Goal: Check status: Check status

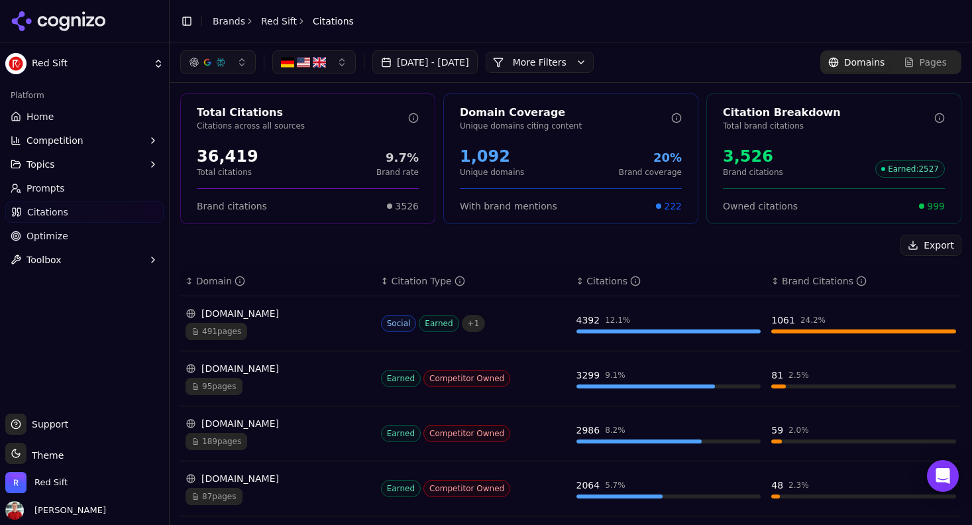
click at [450, 64] on button "[DATE] - [DATE]" at bounding box center [424, 62] width 105 height 24
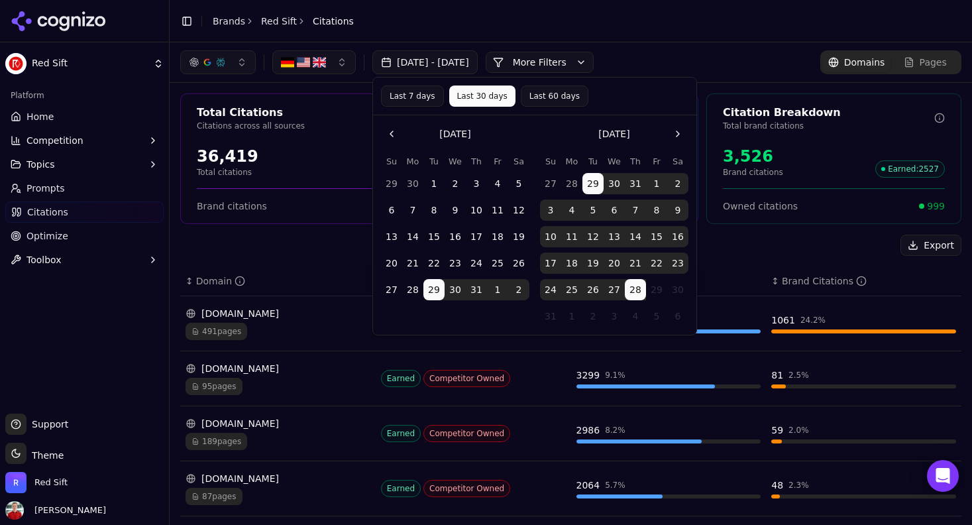
click at [435, 181] on button "1" at bounding box center [433, 183] width 21 height 21
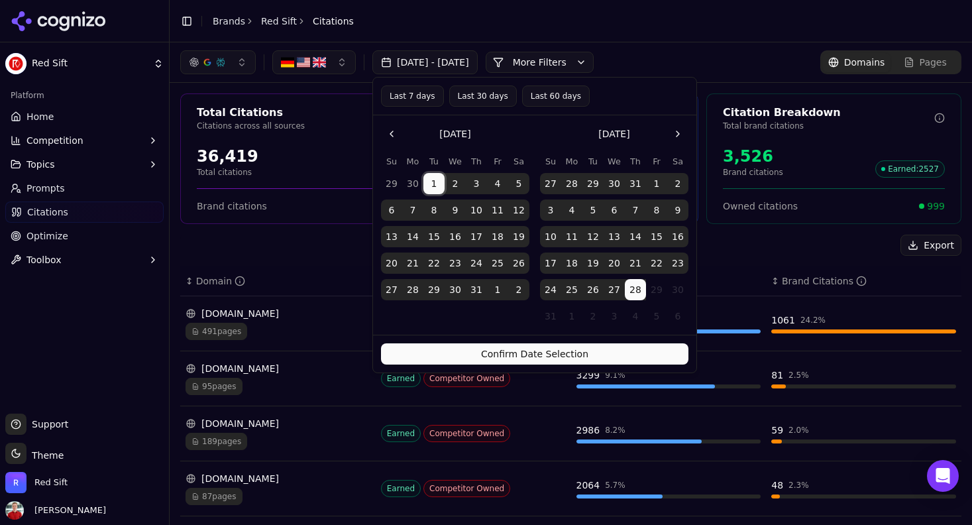
click at [510, 352] on button "Confirm Date Selection" at bounding box center [534, 353] width 307 height 21
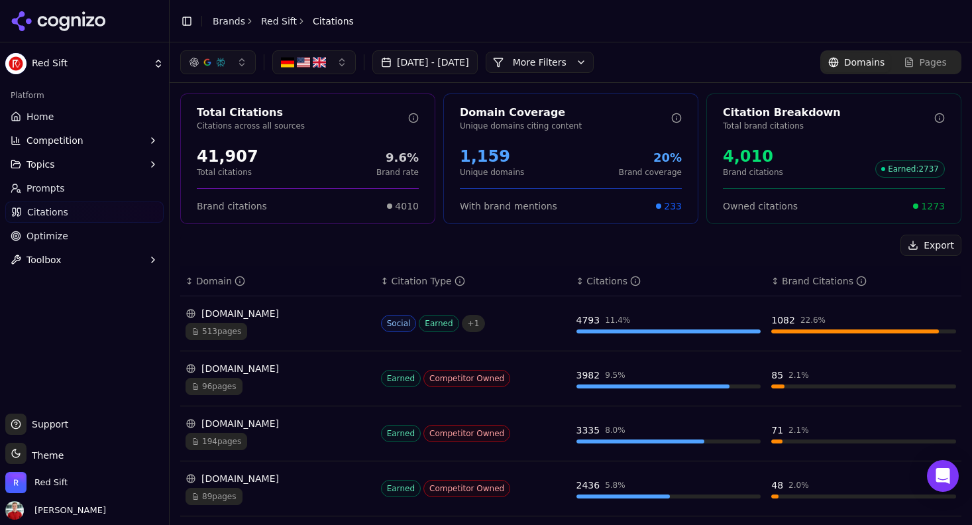
click at [445, 62] on button "Jul 01, 2025 - Aug 28, 2025" at bounding box center [424, 62] width 105 height 24
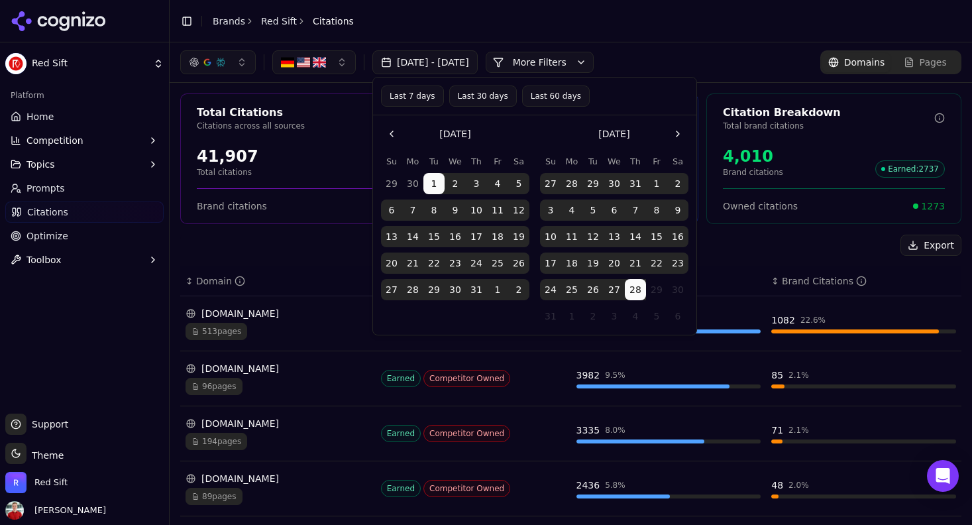
click at [476, 90] on button "Last 30 days" at bounding box center [483, 95] width 68 height 21
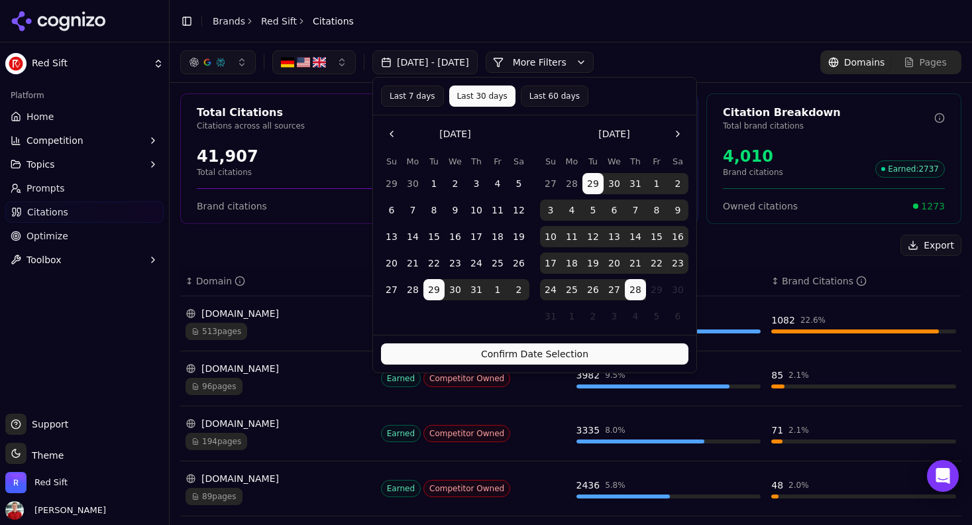
click at [540, 350] on button "Confirm Date Selection" at bounding box center [534, 353] width 307 height 21
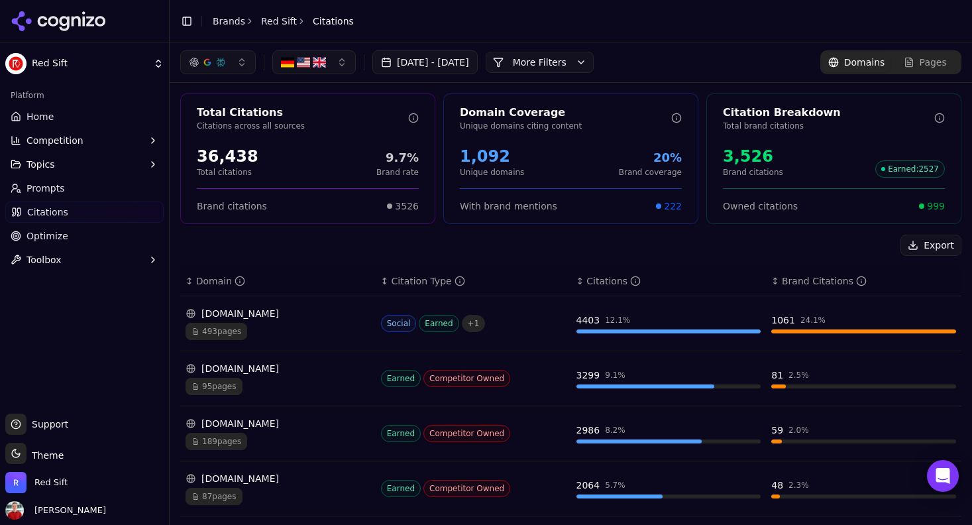
click at [220, 329] on span "493 pages" at bounding box center [216, 331] width 62 height 17
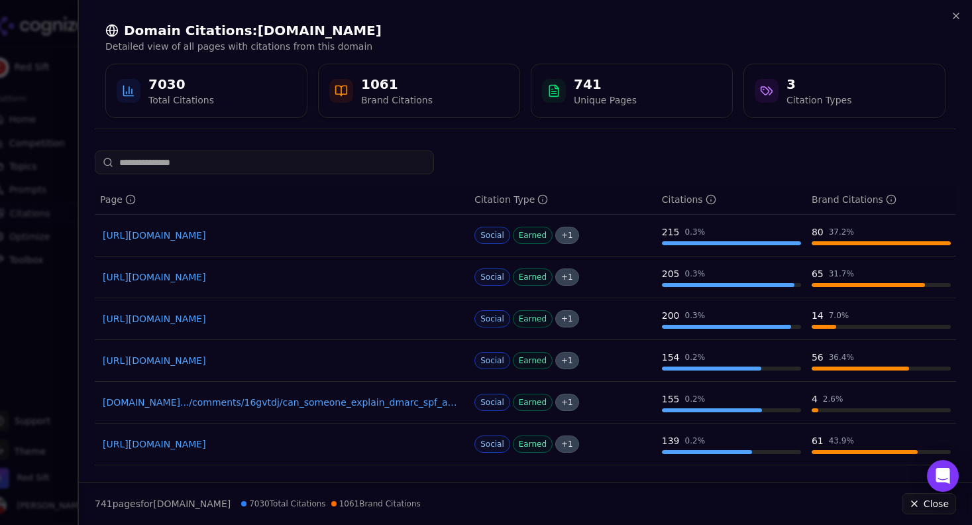
click at [74, 91] on div at bounding box center [486, 262] width 972 height 525
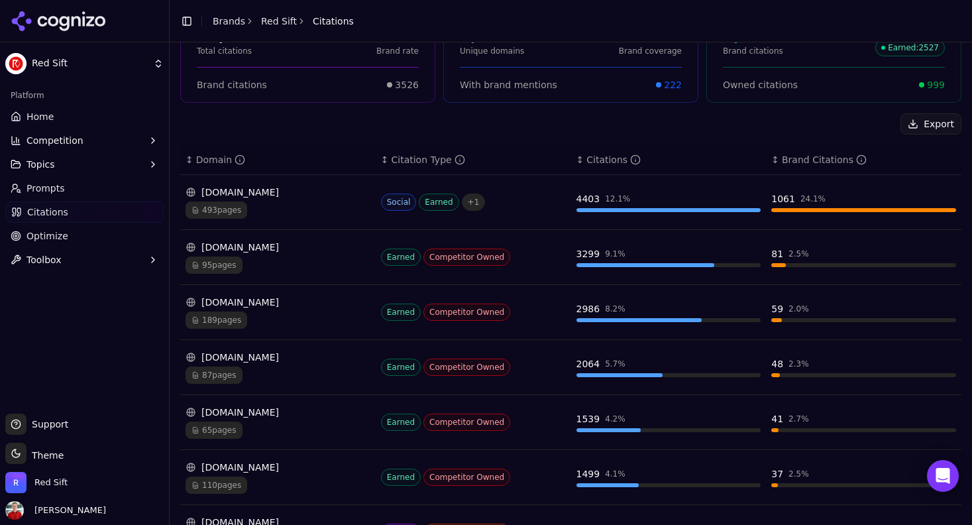
scroll to position [123, 0]
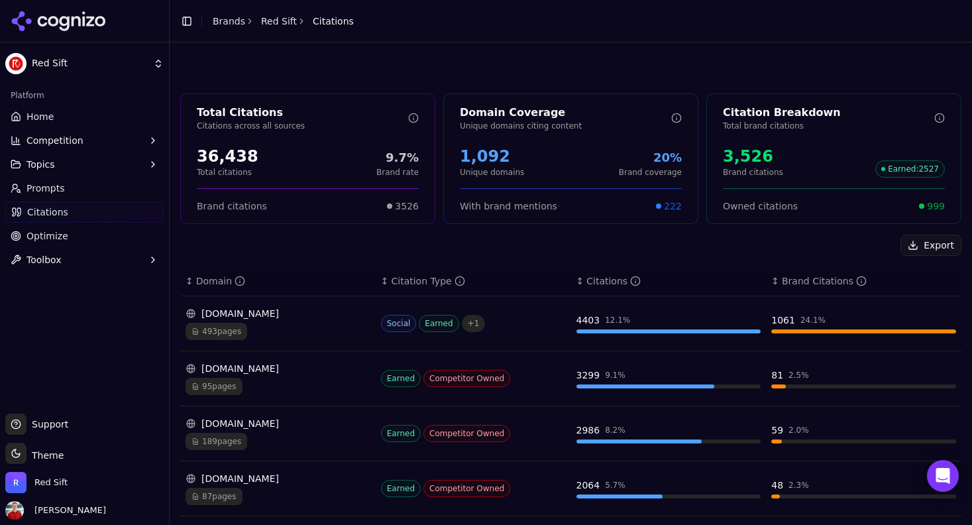
scroll to position [123, 0]
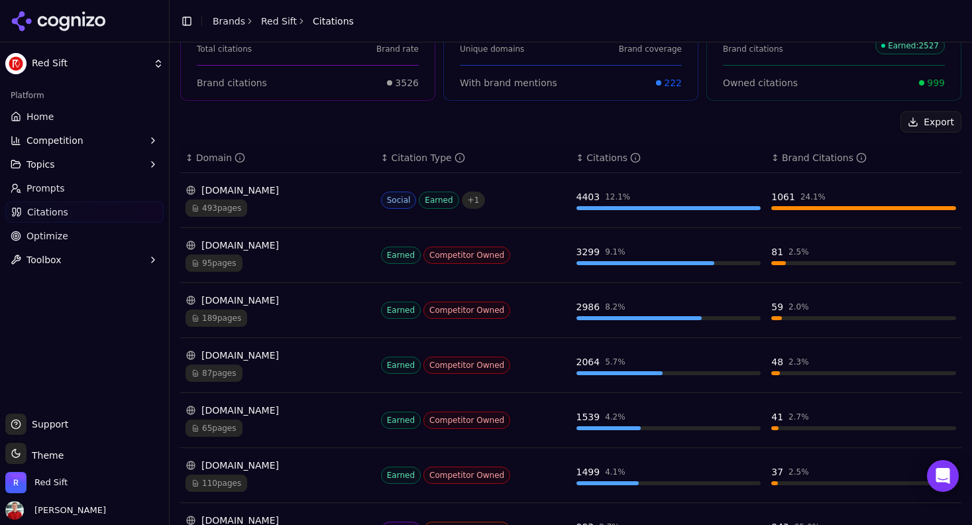
click at [209, 261] on span "95 pages" at bounding box center [213, 262] width 57 height 17
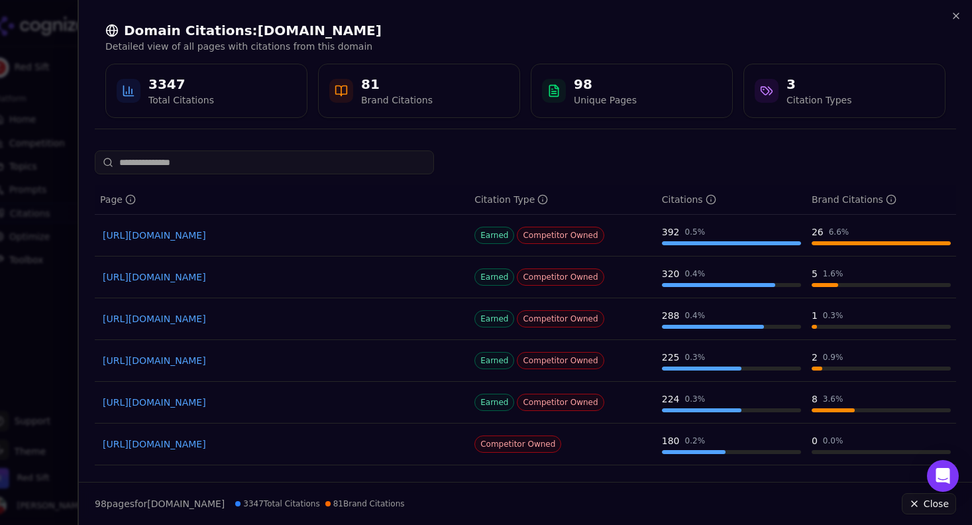
click at [56, 164] on div at bounding box center [486, 262] width 972 height 525
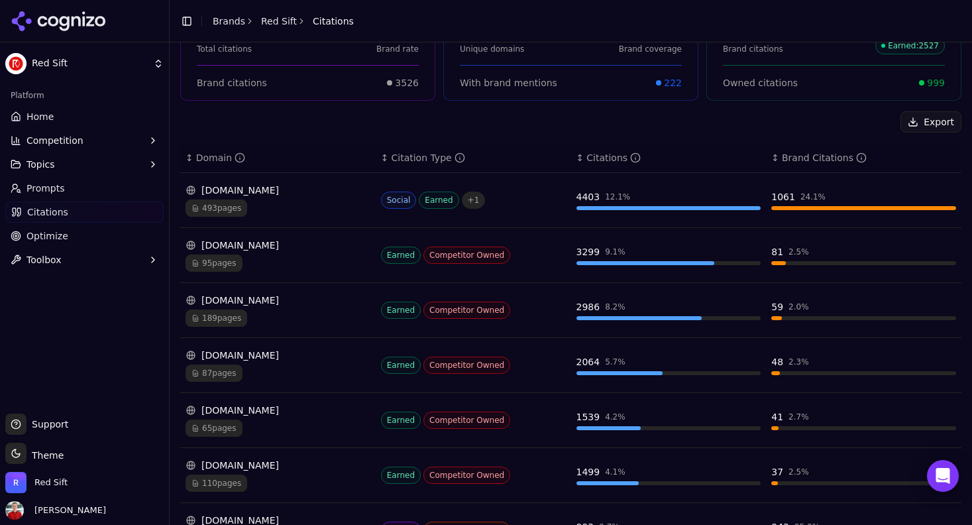
click at [215, 317] on span "189 pages" at bounding box center [216, 317] width 62 height 17
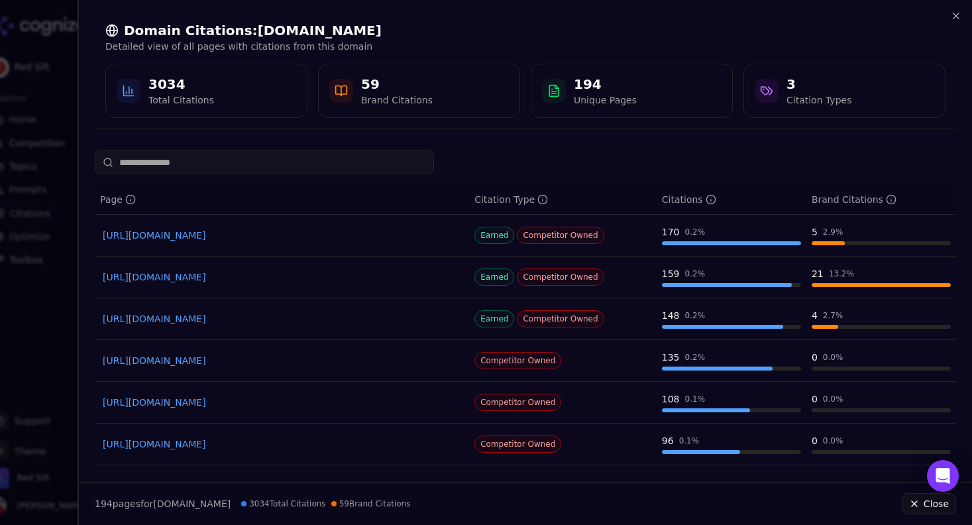
click at [67, 107] on div at bounding box center [486, 262] width 972 height 525
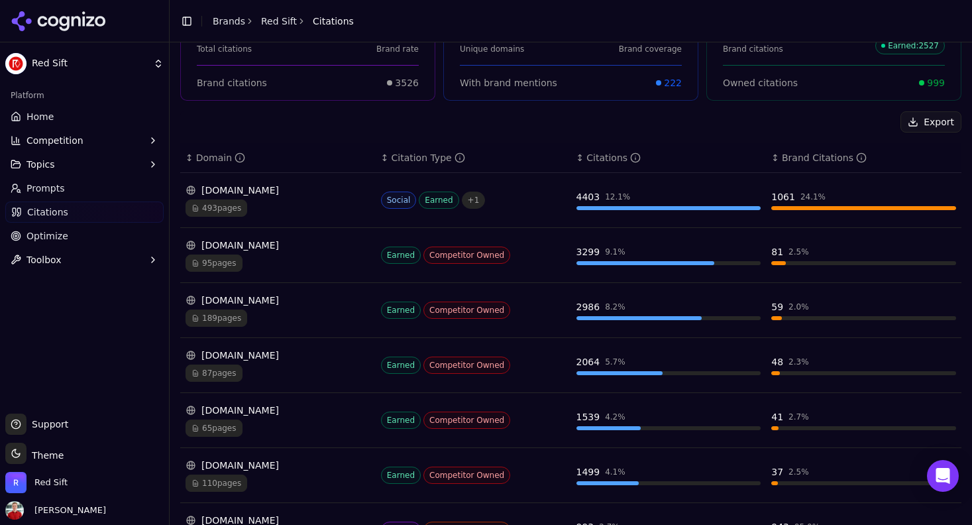
click at [219, 373] on span "87 pages" at bounding box center [213, 372] width 57 height 17
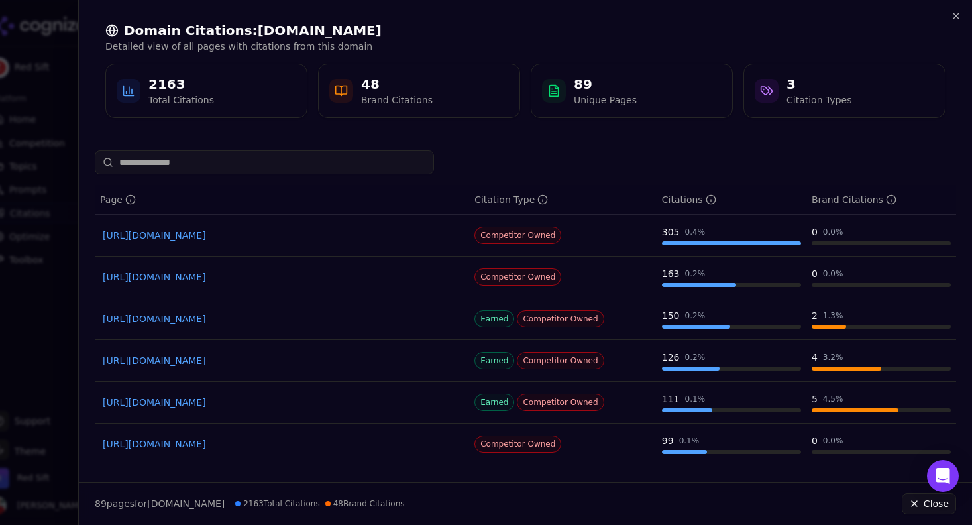
click at [55, 117] on div at bounding box center [486, 262] width 972 height 525
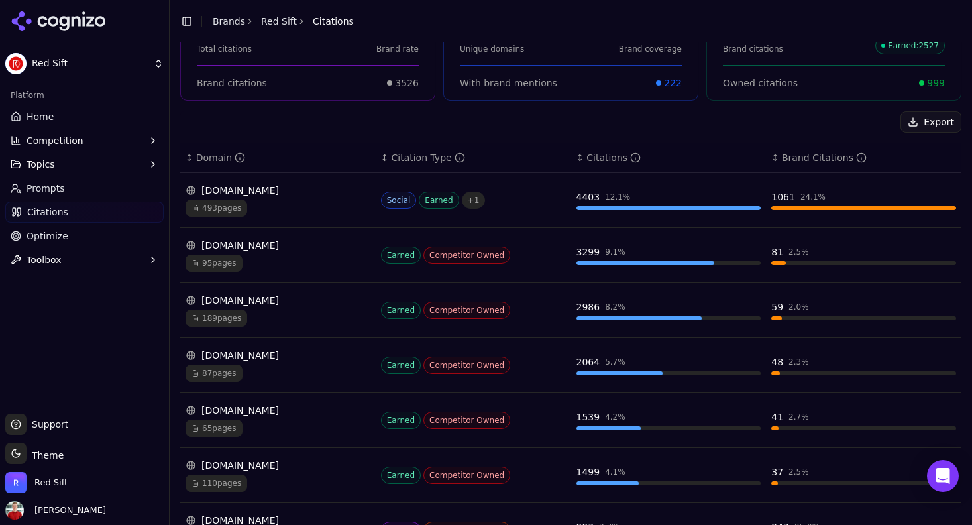
click at [220, 433] on span "65 pages" at bounding box center [213, 427] width 57 height 17
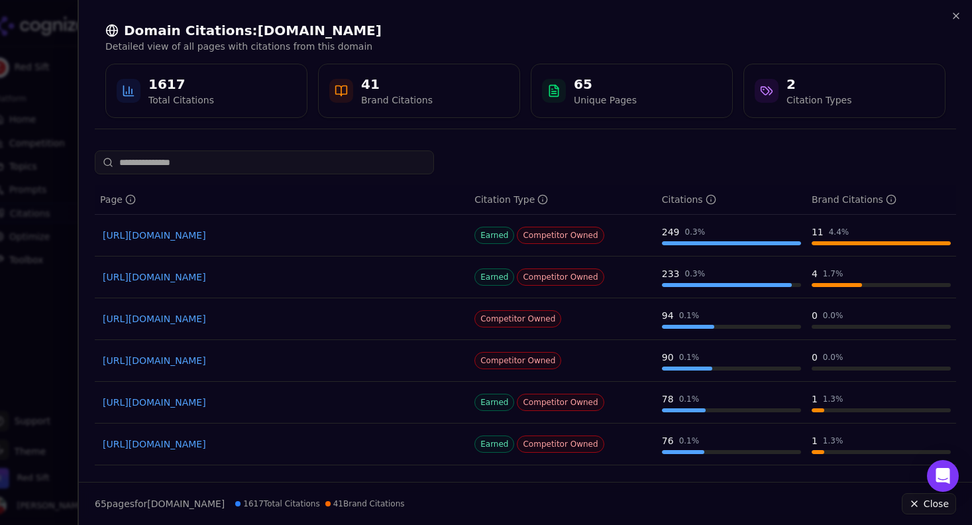
click at [50, 193] on div at bounding box center [486, 262] width 972 height 525
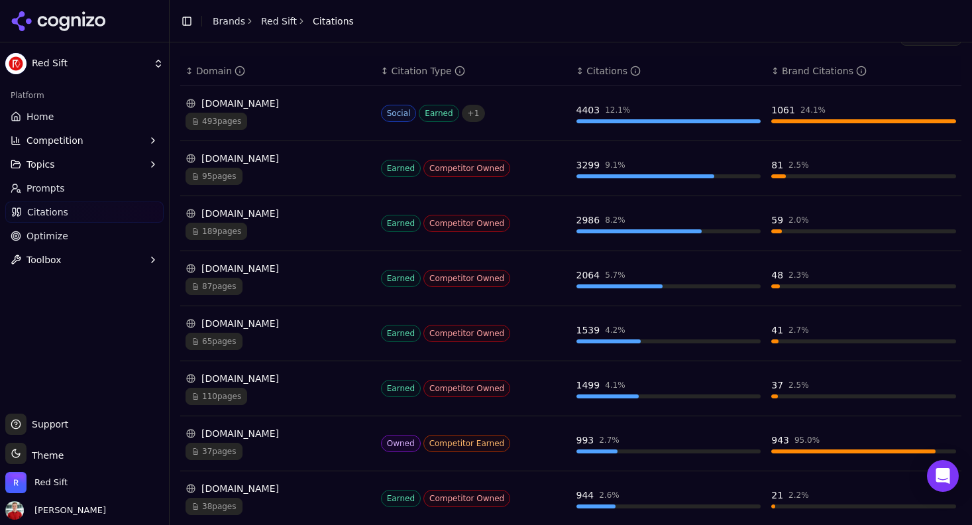
scroll to position [262, 0]
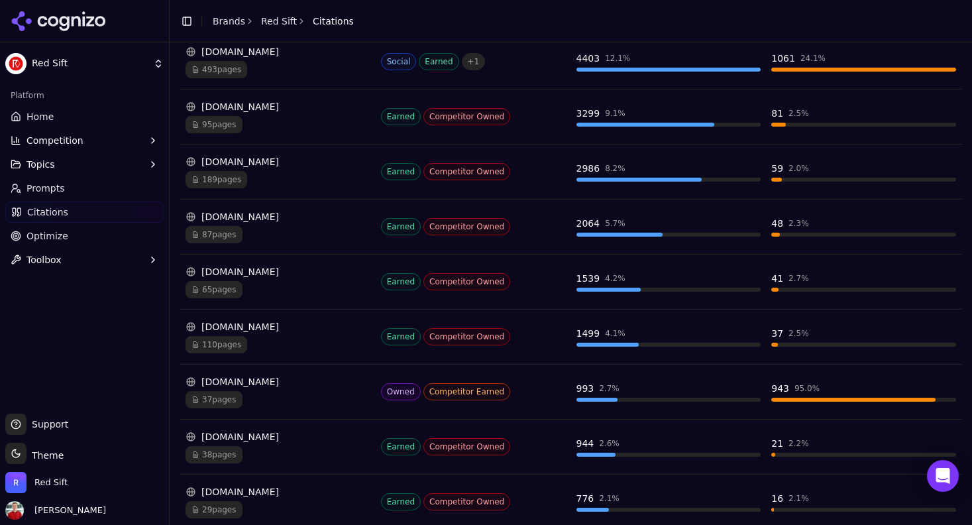
click at [217, 342] on span "110 pages" at bounding box center [216, 344] width 62 height 17
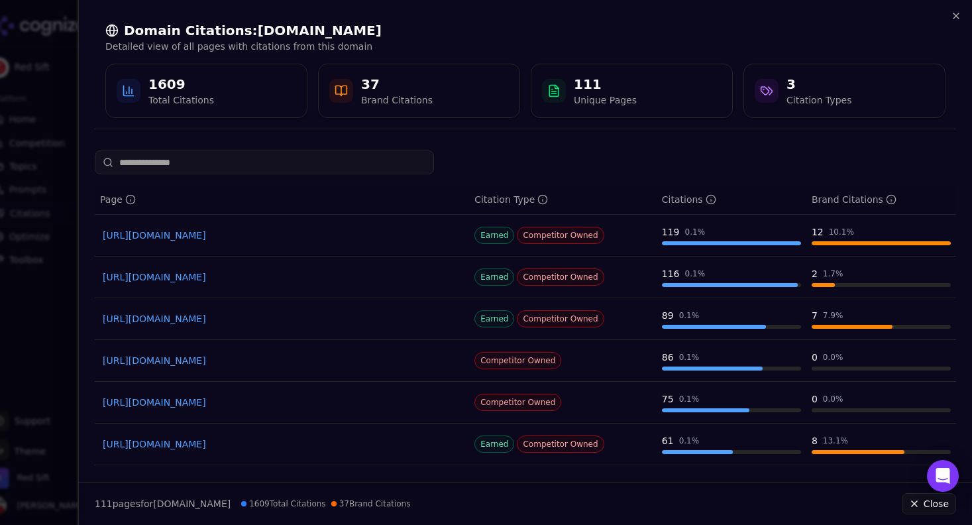
click at [42, 204] on div at bounding box center [486, 262] width 972 height 525
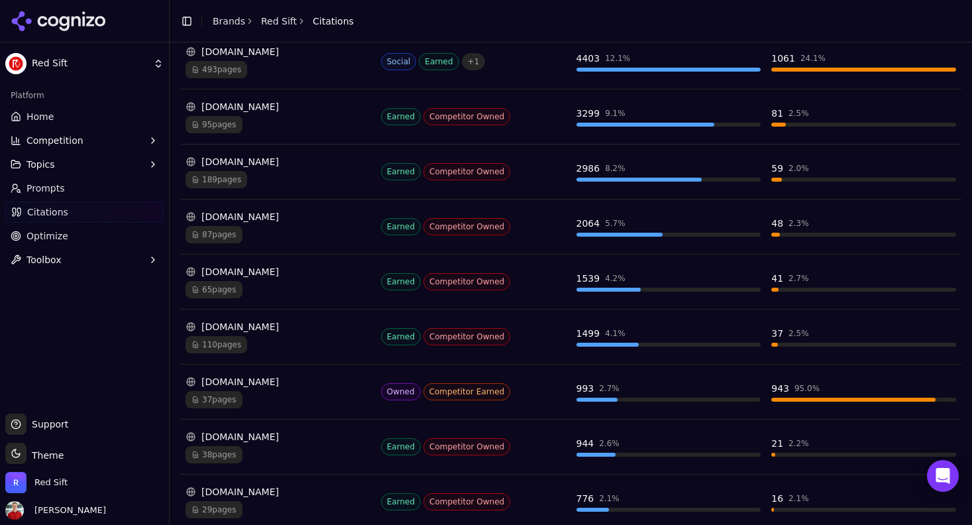
click at [221, 403] on span "37 pages" at bounding box center [213, 399] width 57 height 17
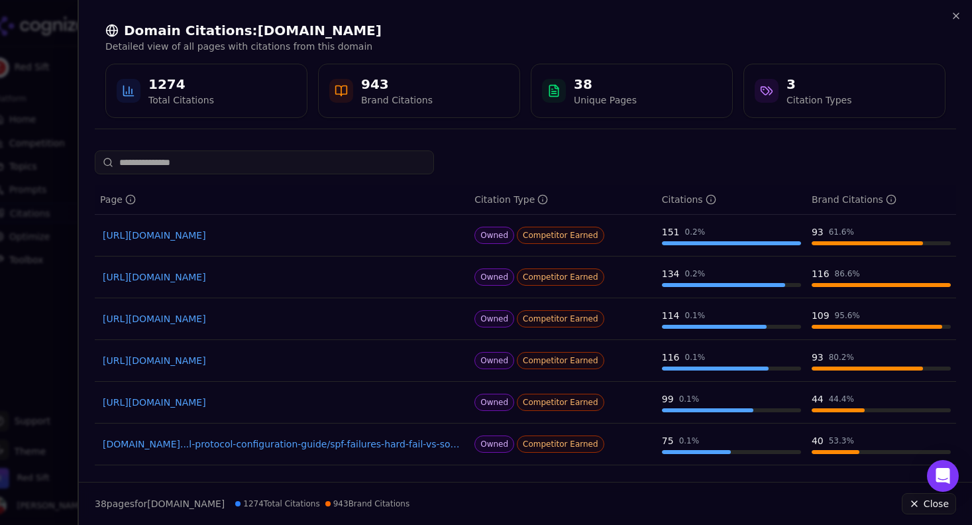
click at [227, 89] on div "1274 Total Citations" at bounding box center [207, 91] width 180 height 32
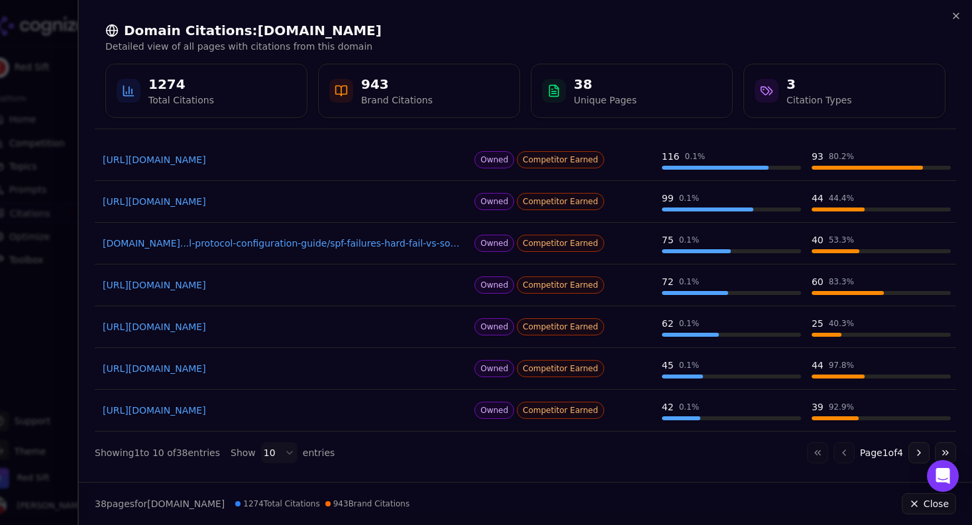
scroll to position [203, 0]
